Goal: Entertainment & Leisure: Consume media (video, audio)

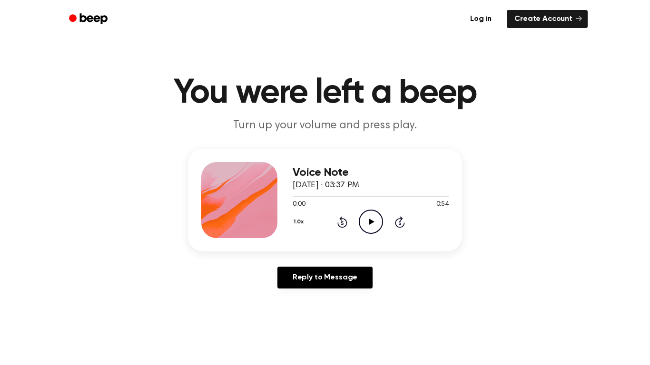
click at [368, 216] on icon "Play Audio" at bounding box center [371, 222] width 24 height 24
click at [370, 212] on icon "Pause Audio" at bounding box center [371, 222] width 24 height 24
click at [370, 212] on icon "Play Audio" at bounding box center [371, 222] width 24 height 24
click at [370, 213] on icon "Pause Audio" at bounding box center [371, 222] width 24 height 24
click at [370, 213] on icon "Play Audio" at bounding box center [371, 222] width 24 height 24
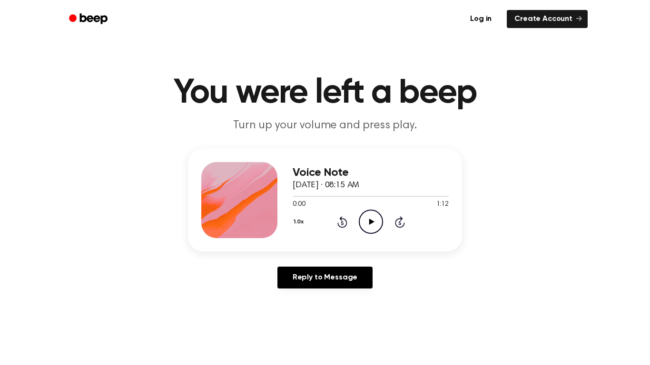
click at [374, 213] on icon "Play Audio" at bounding box center [371, 222] width 24 height 24
drag, startPoint x: 374, startPoint y: 213, endPoint x: 370, endPoint y: 216, distance: 5.1
click at [370, 216] on icon "Pause Audio" at bounding box center [371, 222] width 24 height 24
click at [369, 216] on icon "Play Audio" at bounding box center [371, 222] width 24 height 24
click at [369, 216] on icon "Pause Audio" at bounding box center [371, 222] width 24 height 24
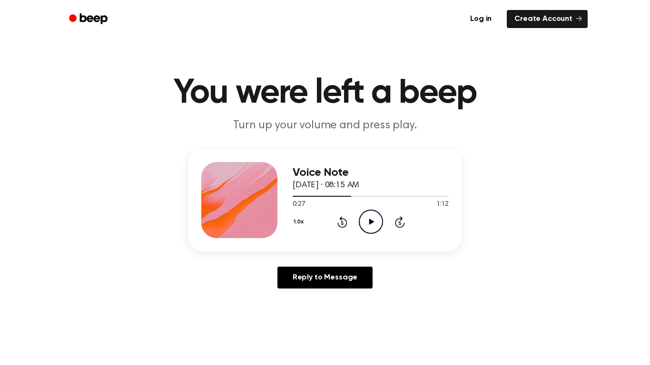
click at [369, 216] on icon "Play Audio" at bounding box center [371, 222] width 24 height 24
click at [506, 139] on main "You were left a beep Turn up your volume and press play. Voice Note [DATE] · 08…" at bounding box center [325, 293] width 650 height 586
click at [364, 216] on icon "Play Audio" at bounding box center [371, 222] width 24 height 24
